Goal: Task Accomplishment & Management: Use online tool/utility

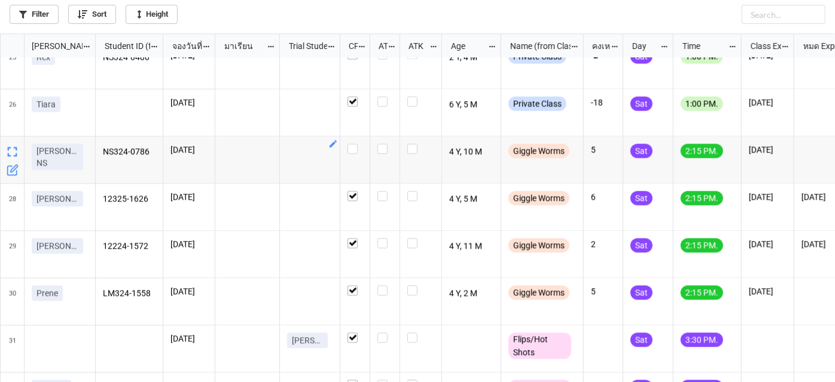
scroll to position [1096, 0]
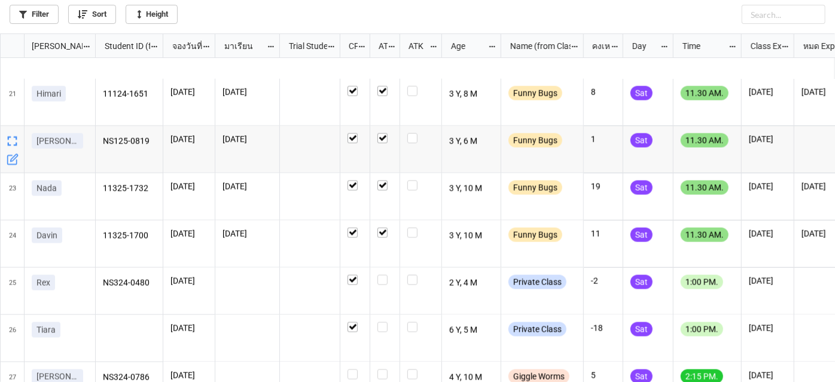
scroll to position [1088, 0]
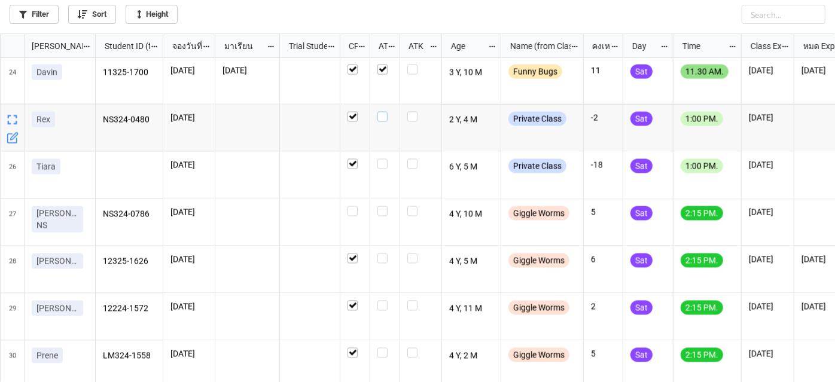
click at [383, 112] on label "grid" at bounding box center [385, 112] width 15 height 0
click at [382, 159] on label "grid" at bounding box center [385, 159] width 15 height 0
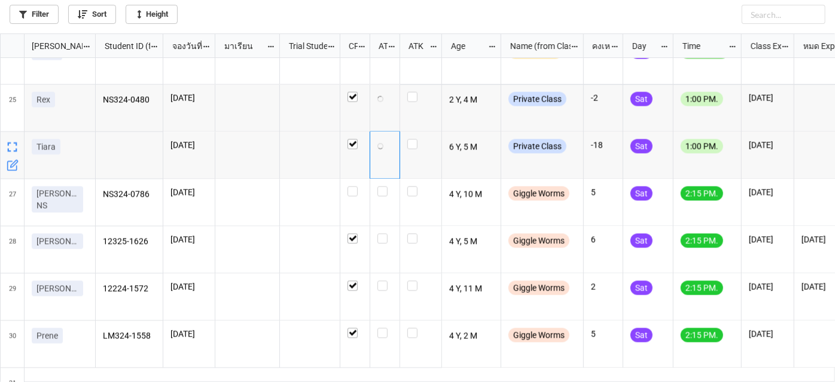
scroll to position [1142, 0]
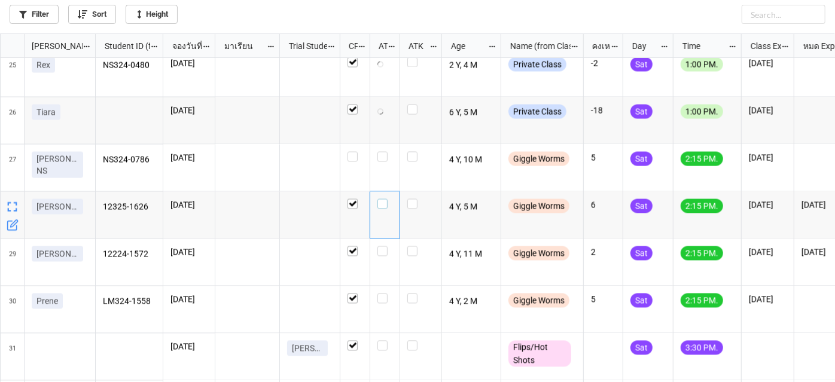
click at [385, 199] on label "grid" at bounding box center [385, 199] width 15 height 0
click at [381, 247] on label "grid" at bounding box center [385, 247] width 15 height 0
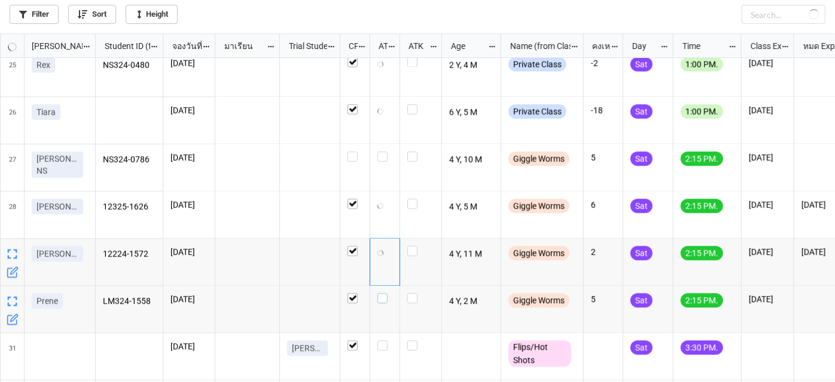
click at [382, 294] on label "grid" at bounding box center [385, 294] width 15 height 0
click at [384, 247] on label "grid" at bounding box center [385, 247] width 15 height 0
checkbox input "true"
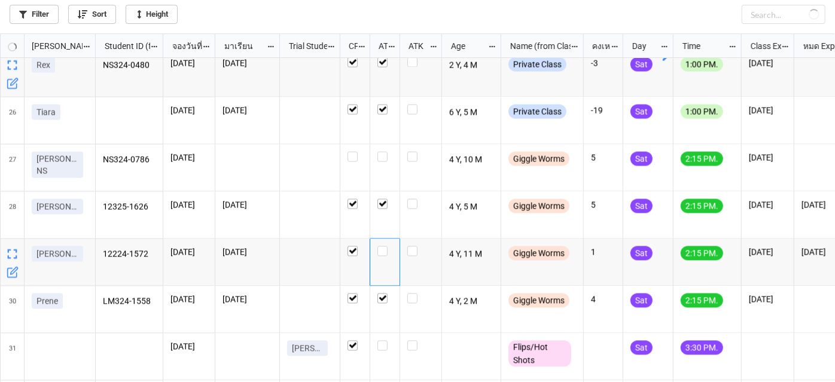
checkbox input "false"
click at [378, 247] on label "grid" at bounding box center [385, 247] width 15 height 0
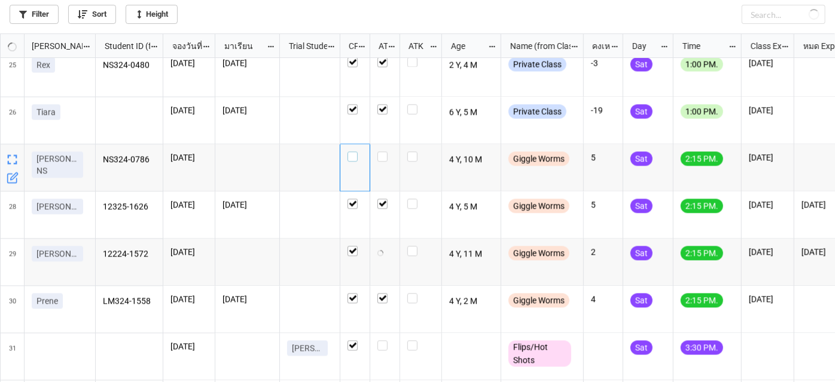
click at [353, 152] on label "grid" at bounding box center [355, 152] width 15 height 0
checkbox input "false"
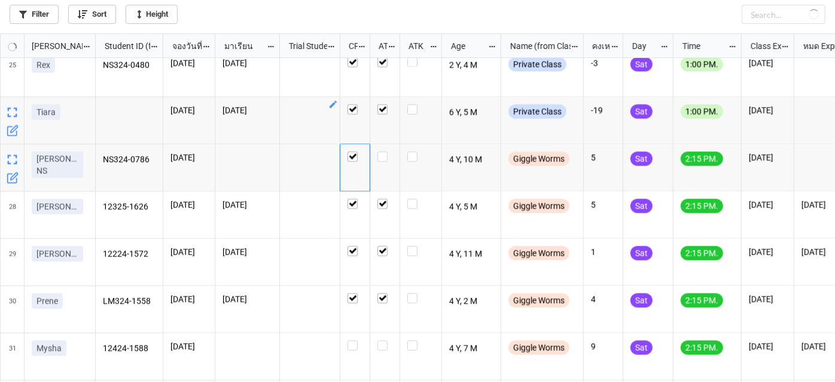
checkbox input "true"
click at [381, 152] on label "grid" at bounding box center [385, 152] width 15 height 0
click at [382, 341] on label "grid" at bounding box center [385, 341] width 15 height 0
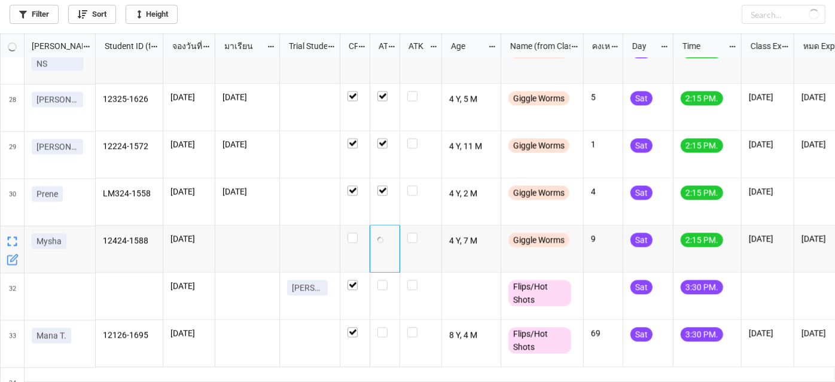
scroll to position [1251, 0]
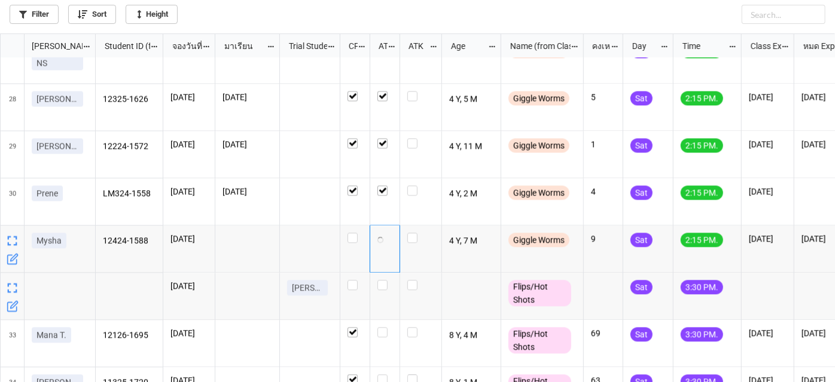
checkbox input "false"
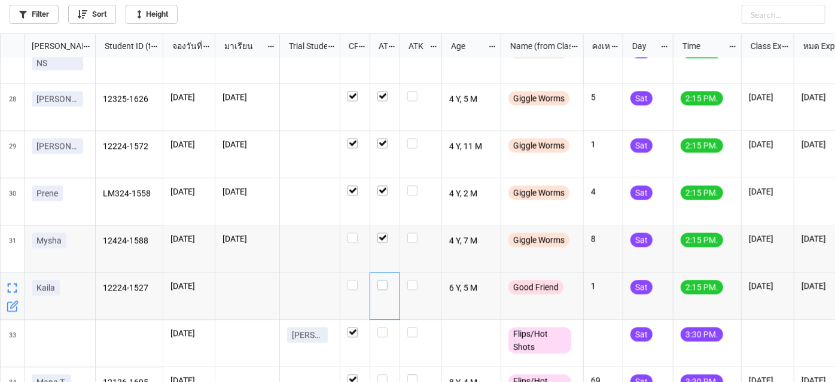
click at [382, 280] on label "grid" at bounding box center [385, 280] width 15 height 0
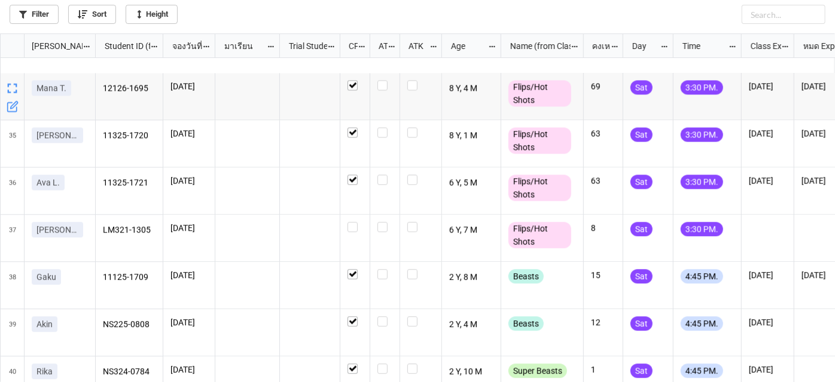
scroll to position [1571, 0]
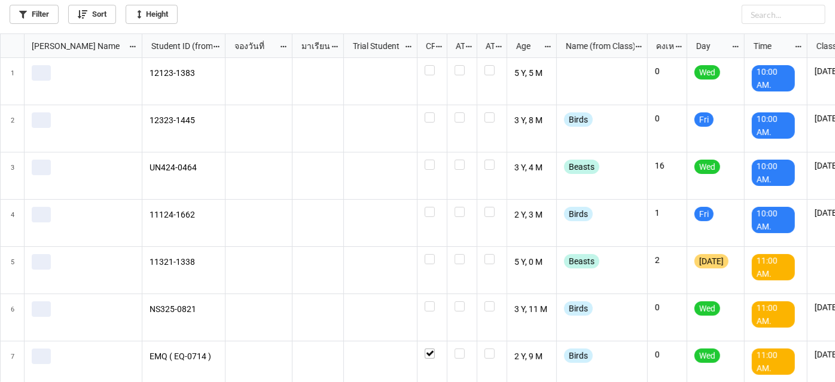
scroll to position [342, 829]
click at [54, 24] on div "Filter Sort Height" at bounding box center [417, 17] width 835 height 34
click at [47, 20] on link "Filter" at bounding box center [34, 14] width 49 height 19
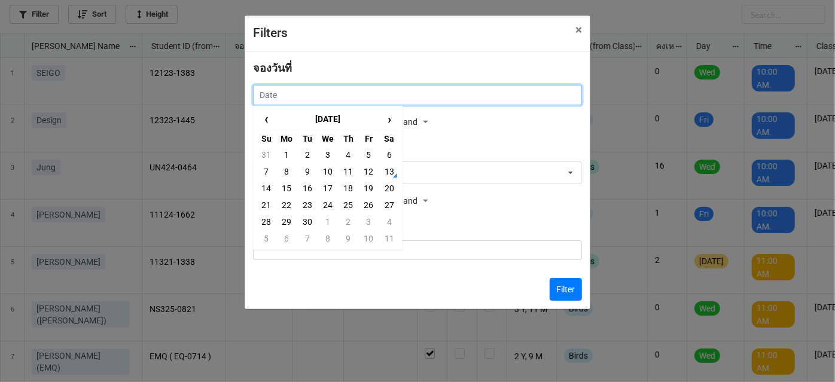
click at [314, 95] on input "text" at bounding box center [417, 95] width 329 height 20
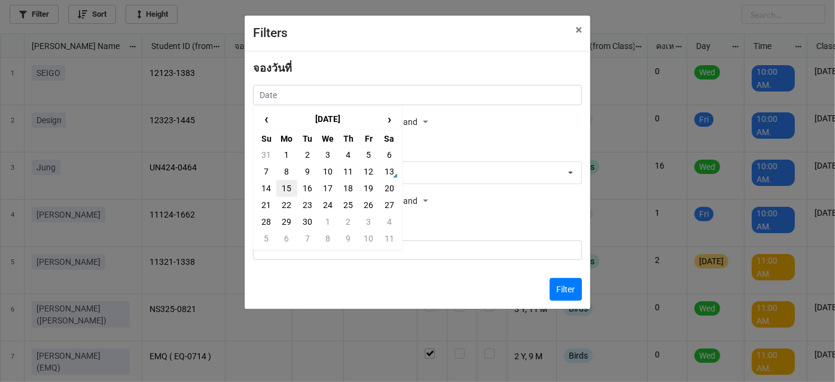
click at [290, 186] on td "15" at bounding box center [286, 188] width 20 height 17
type input "15/9/2025"
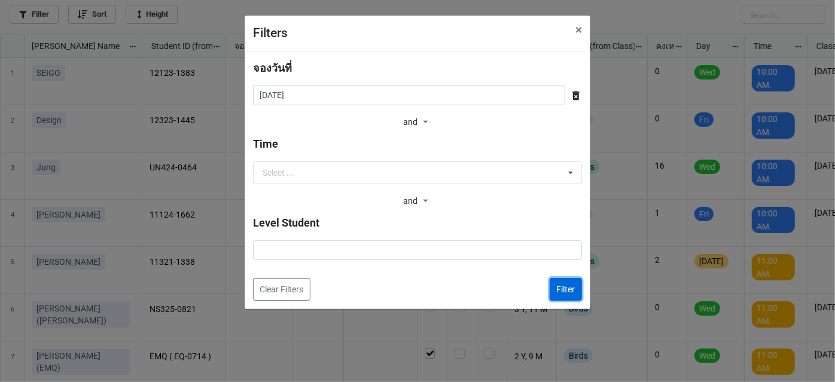
click at [562, 293] on button "Filter" at bounding box center [566, 289] width 32 height 23
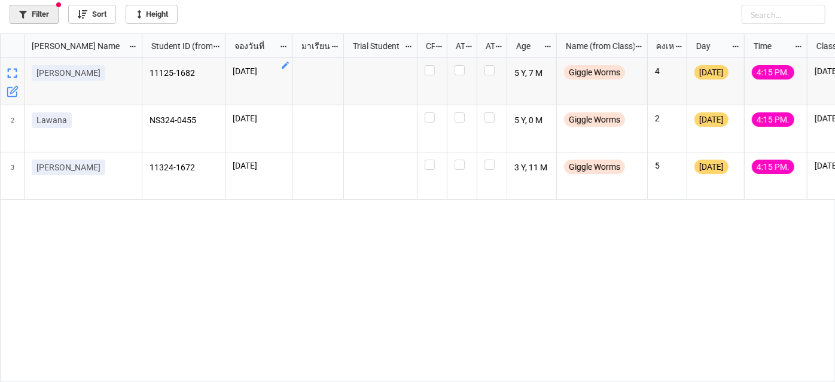
click at [43, 12] on link "Filter" at bounding box center [34, 14] width 49 height 19
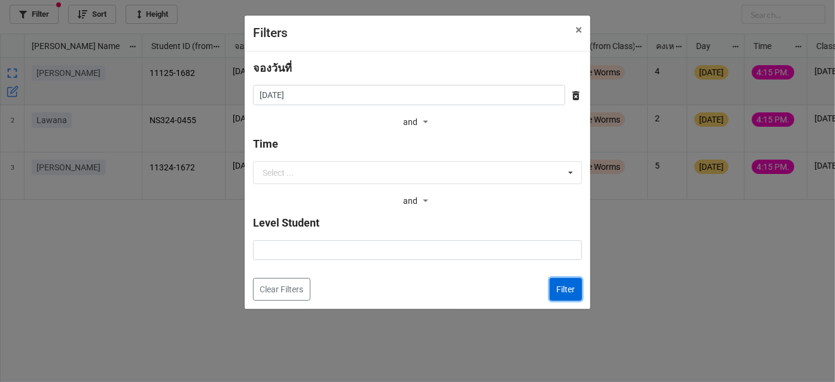
click at [567, 291] on button "Filter" at bounding box center [566, 289] width 32 height 23
